Goal: Find specific page/section: Find specific page/section

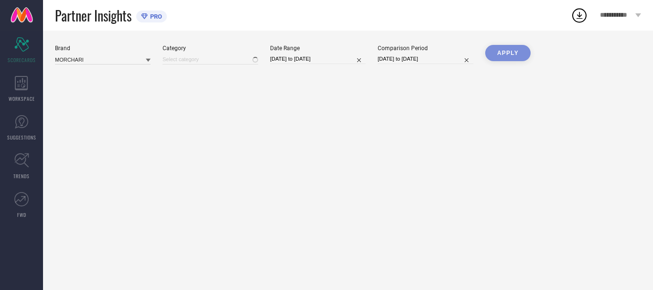
type input "All"
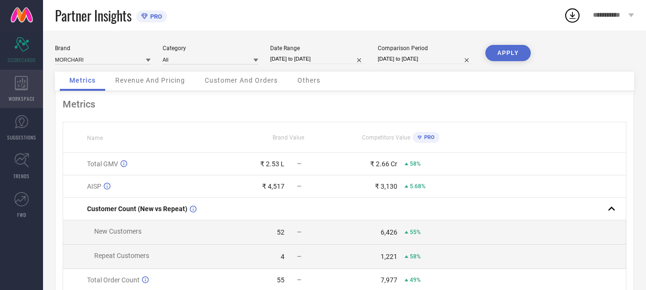
click at [27, 93] on div "WORKSPACE" at bounding box center [21, 89] width 43 height 38
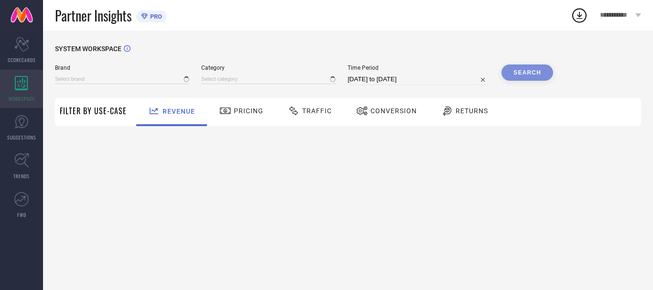
type input "MORCHARI"
type input "All"
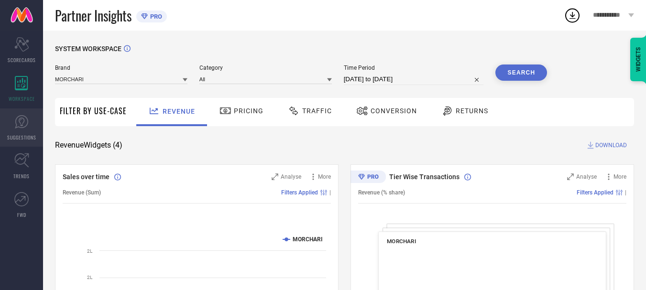
click at [31, 124] on link "SUGGESTIONS" at bounding box center [21, 128] width 43 height 38
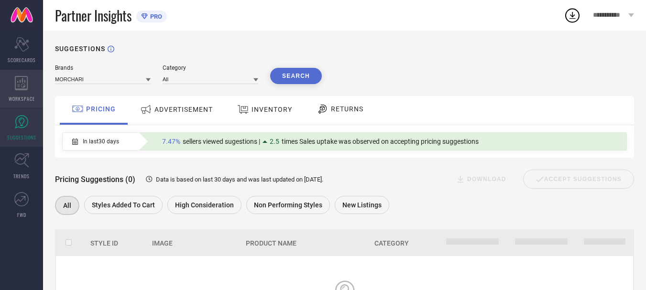
click at [28, 87] on icon at bounding box center [21, 83] width 13 height 14
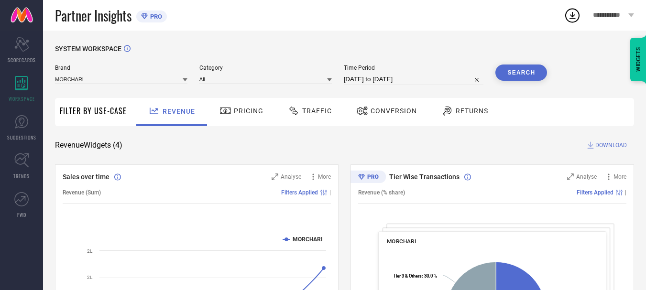
click at [474, 110] on span "Returns" at bounding box center [472, 111] width 33 height 8
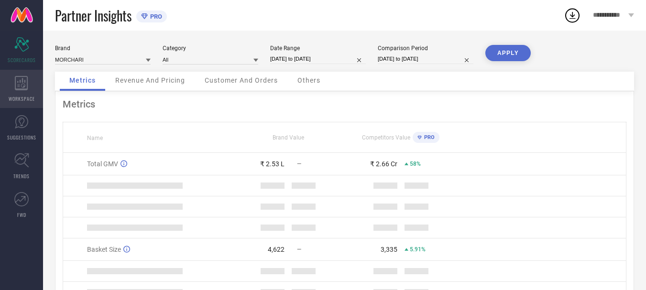
click at [21, 88] on icon at bounding box center [21, 83] width 13 height 14
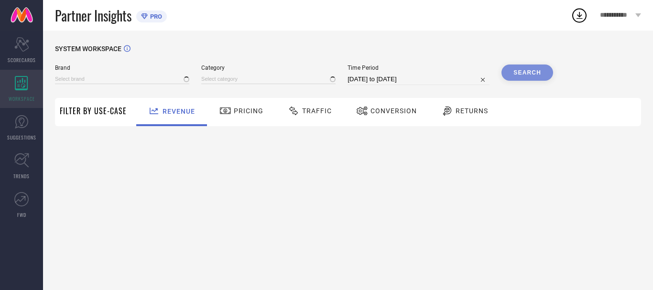
type input "MORCHARI"
type input "All"
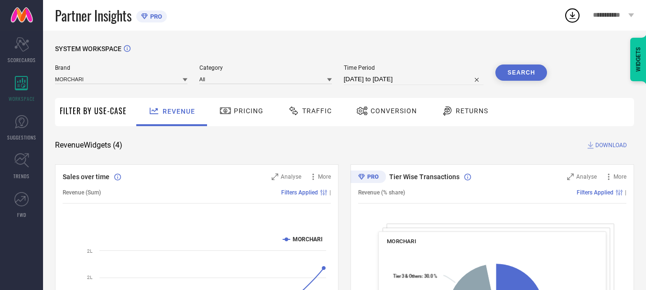
click at [480, 109] on span "Returns" at bounding box center [472, 111] width 33 height 8
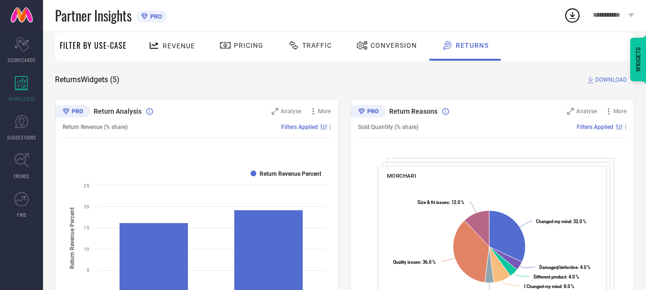
scroll to position [48, 0]
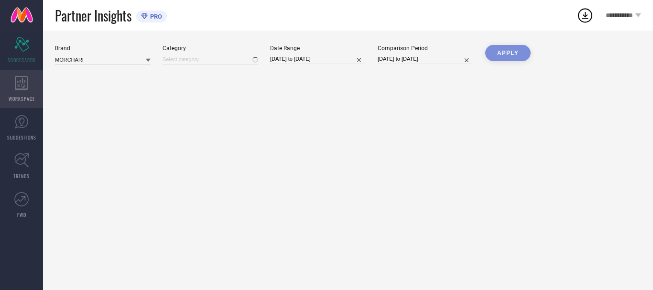
type input "All"
click at [25, 105] on div "WORKSPACE" at bounding box center [21, 89] width 43 height 38
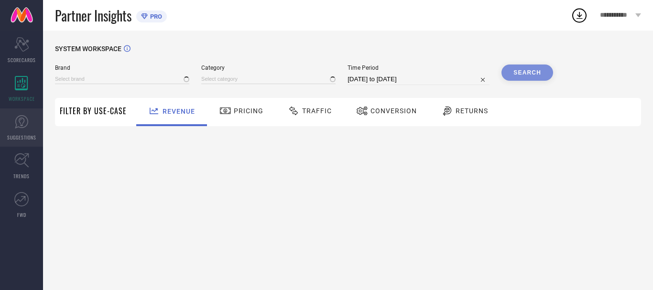
type input "MORCHARI"
type input "All"
click at [25, 119] on icon at bounding box center [21, 122] width 14 height 14
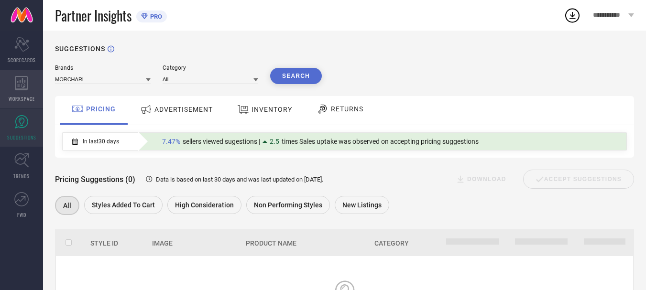
click at [36, 92] on div "WORKSPACE" at bounding box center [21, 89] width 43 height 38
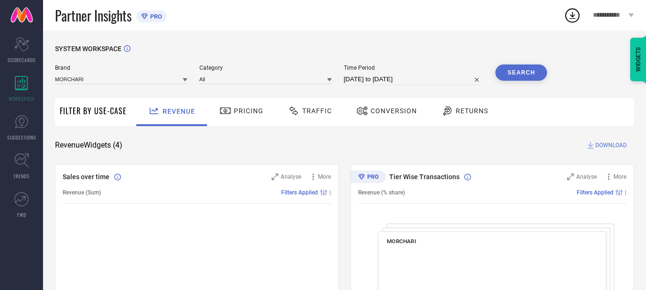
click at [462, 111] on span "Returns" at bounding box center [472, 111] width 33 height 8
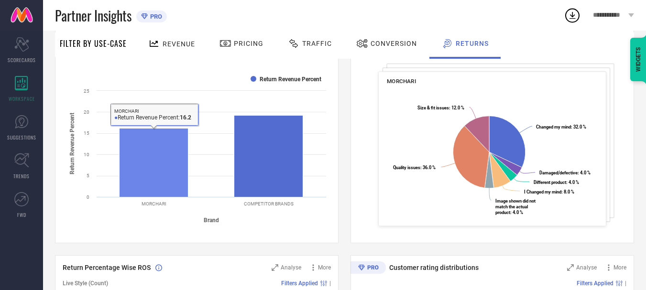
scroll to position [143, 0]
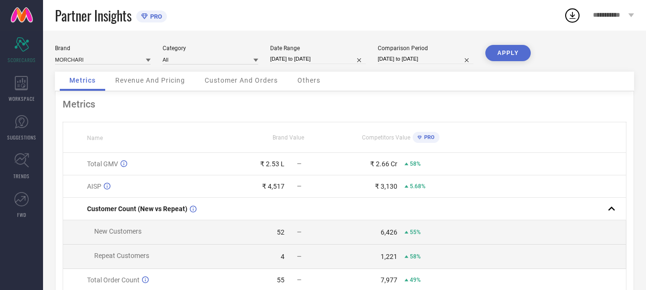
click at [23, 86] on icon at bounding box center [21, 83] width 13 height 14
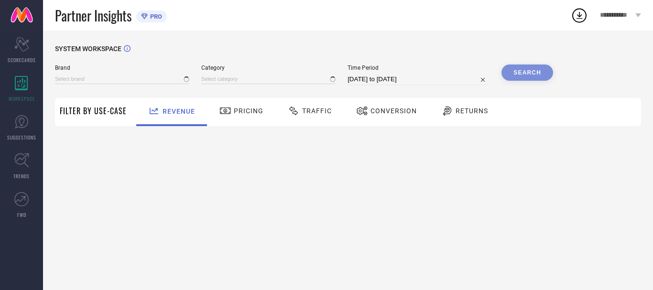
type input "MORCHARI"
type input "All"
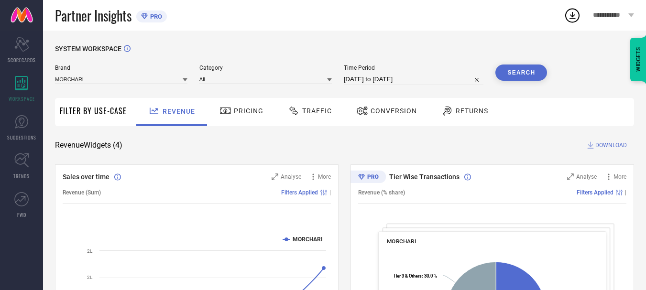
click at [462, 113] on span "Returns" at bounding box center [472, 111] width 33 height 8
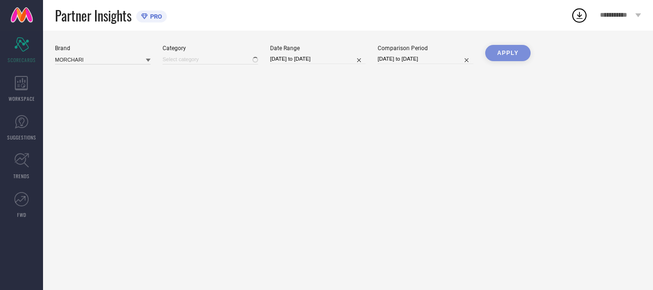
type input "All"
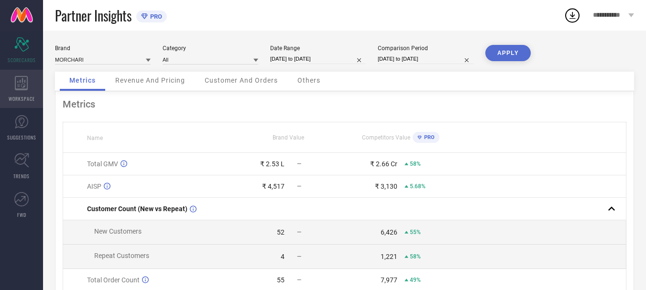
click at [36, 98] on div "WORKSPACE" at bounding box center [21, 89] width 43 height 38
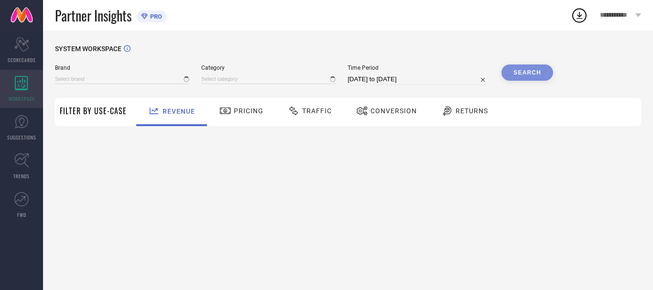
type input "MORCHARI"
type input "All"
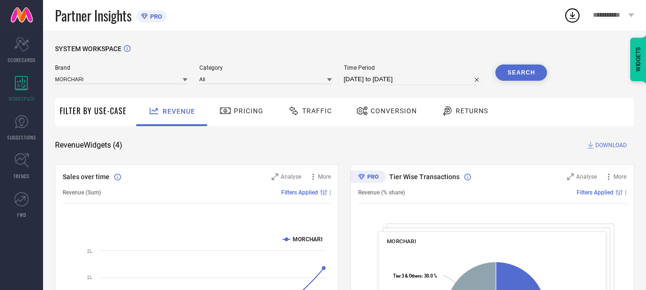
click at [465, 105] on div "Returns" at bounding box center [465, 111] width 52 height 16
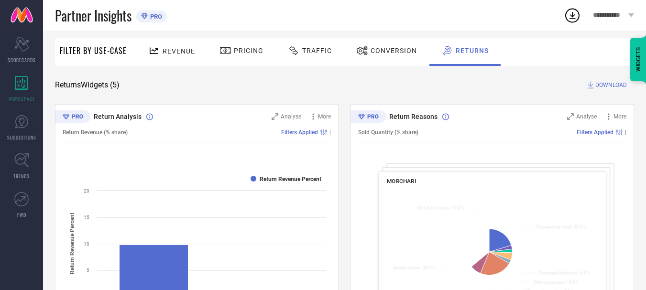
scroll to position [143, 0]
